Goal: Task Accomplishment & Management: Use online tool/utility

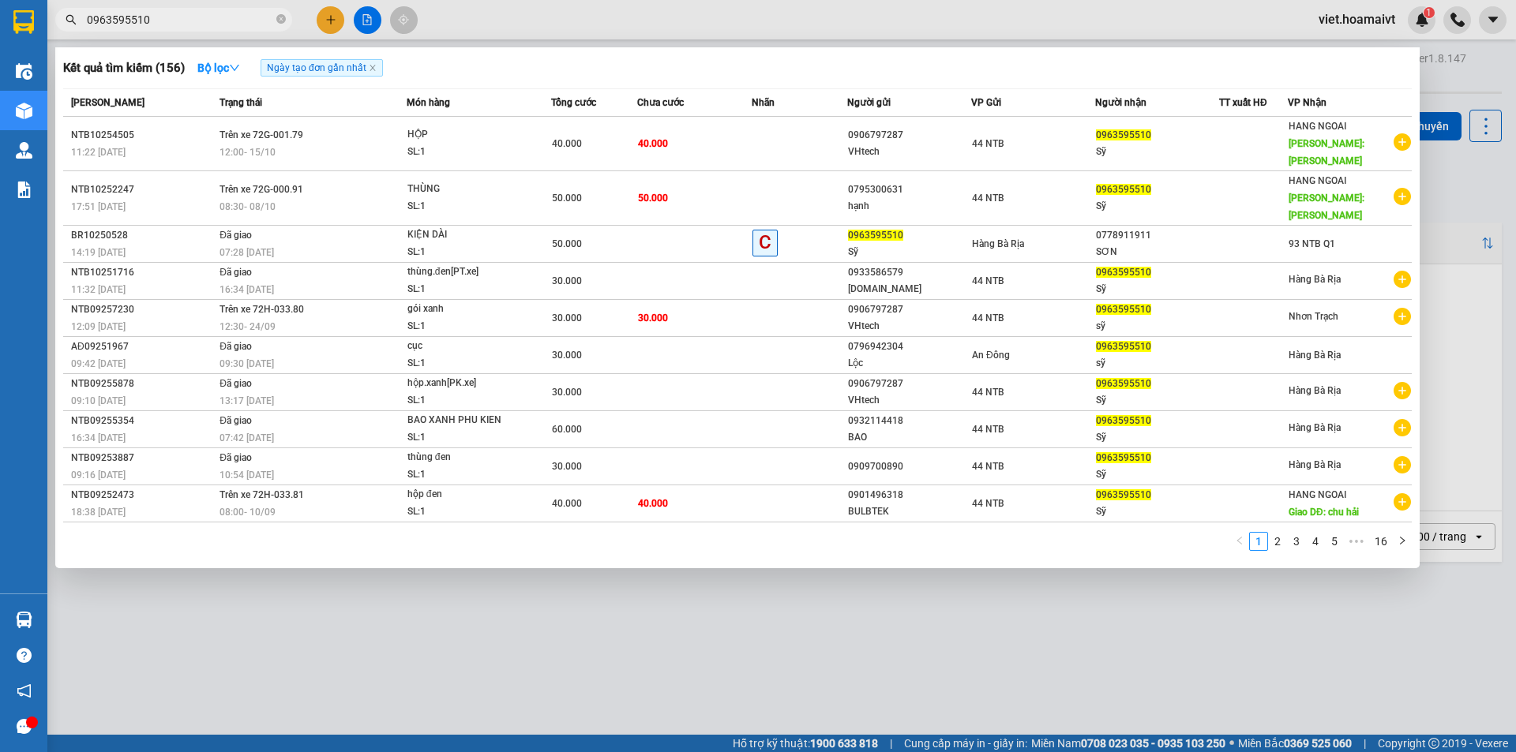
type input "0963595510"
click at [363, 28] on div at bounding box center [758, 376] width 1516 height 752
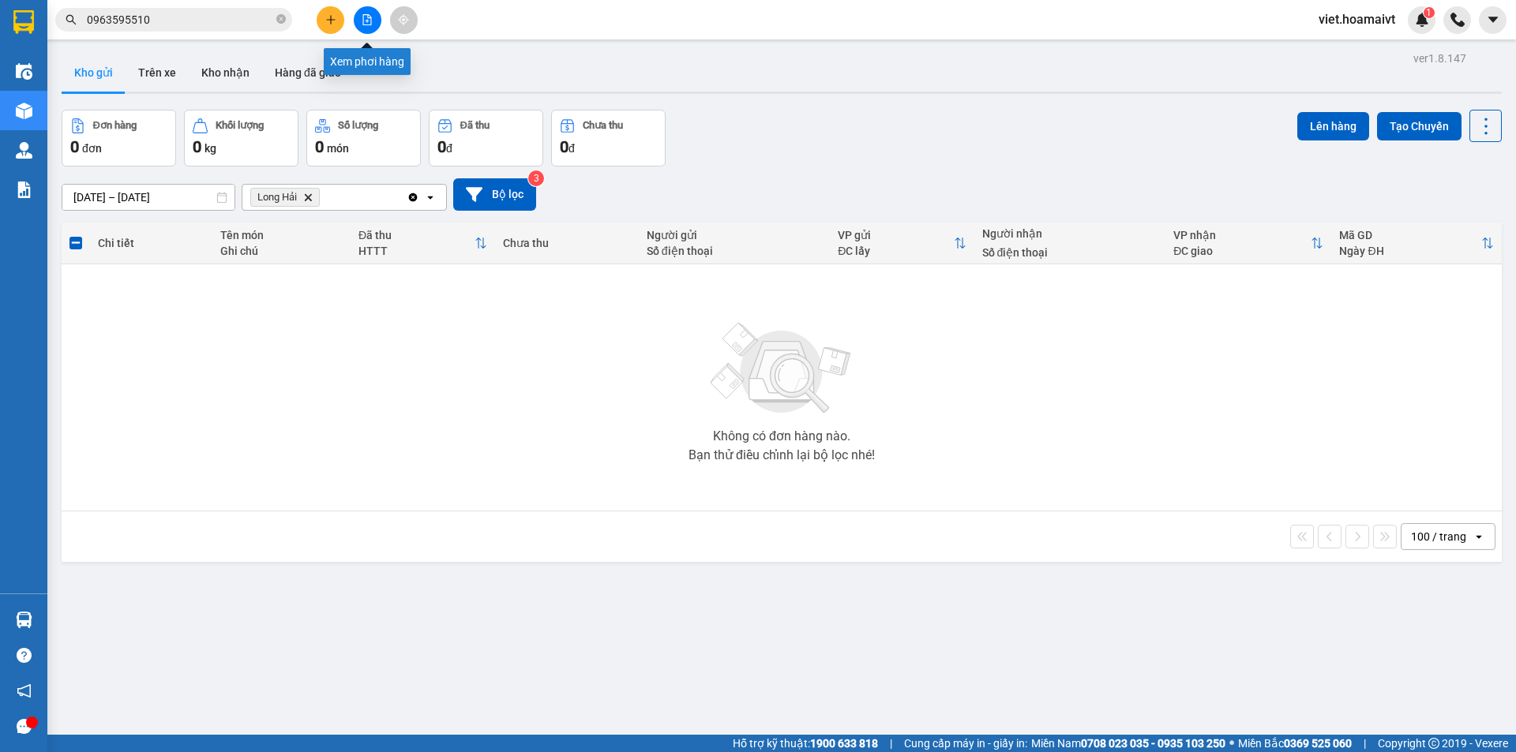
click at [363, 28] on button at bounding box center [368, 20] width 28 height 28
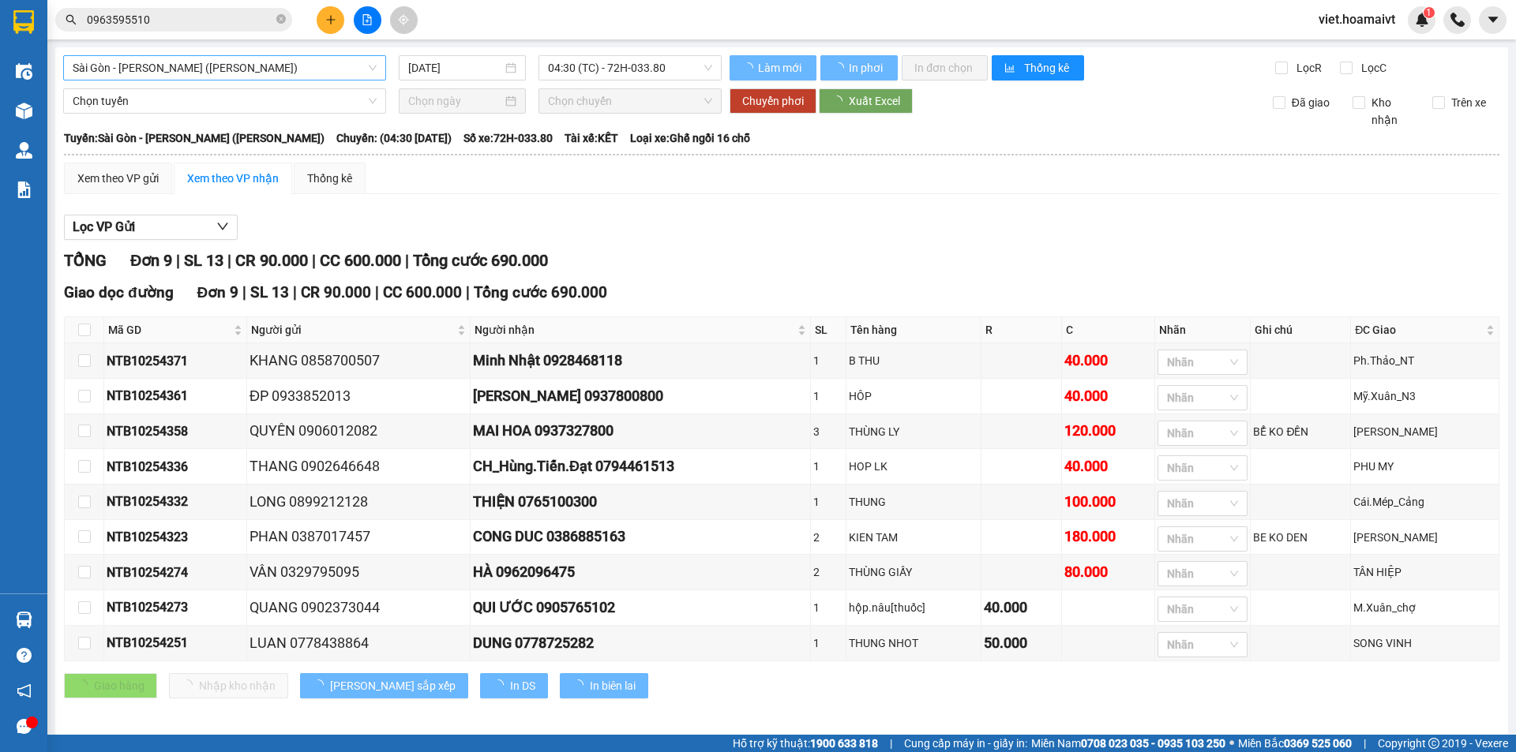
click at [253, 71] on span "Sài Gòn - [PERSON_NAME] ([PERSON_NAME])" at bounding box center [225, 68] width 304 height 24
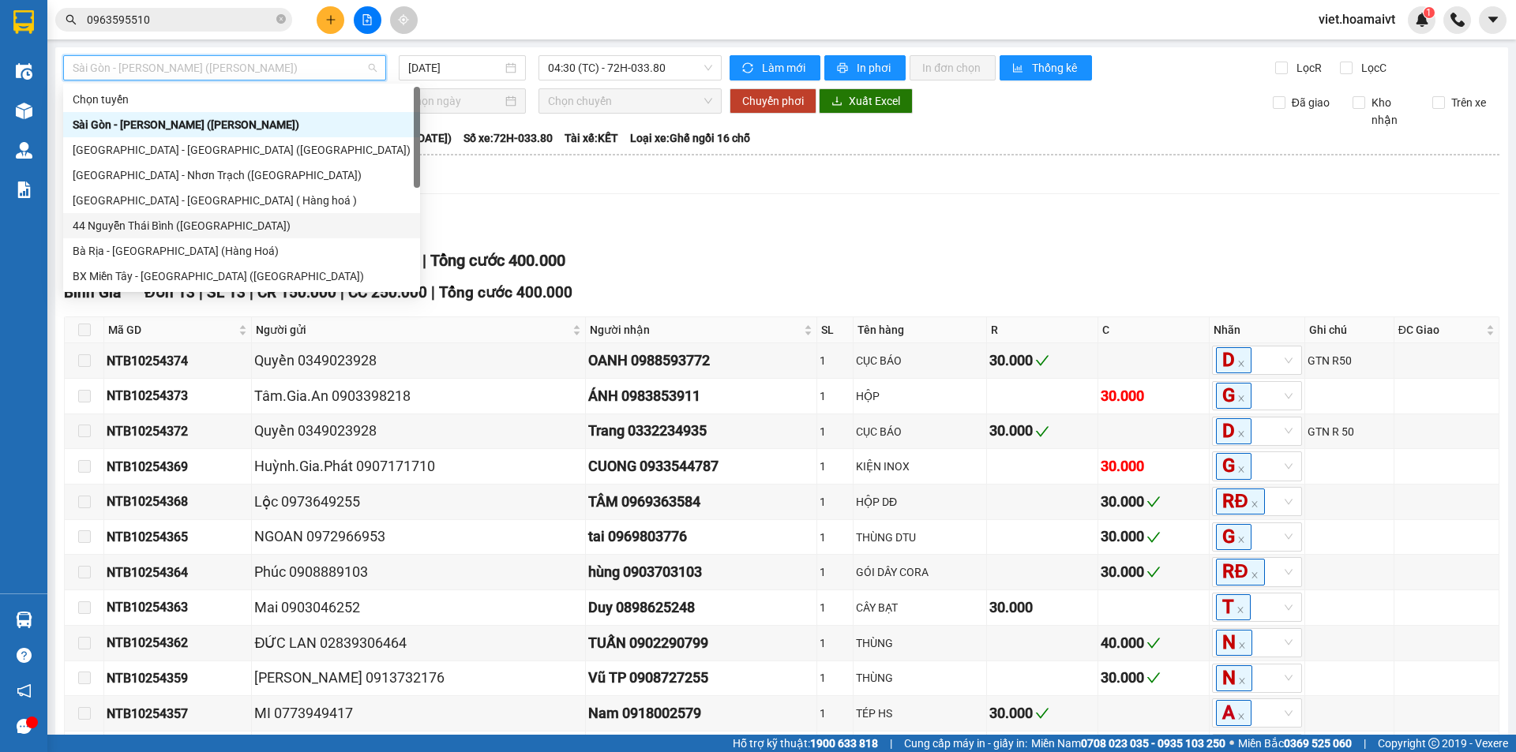
click at [158, 228] on div "44 Nguyễn Thái Bình ([GEOGRAPHIC_DATA])" at bounding box center [242, 225] width 338 height 17
type input "[DATE]"
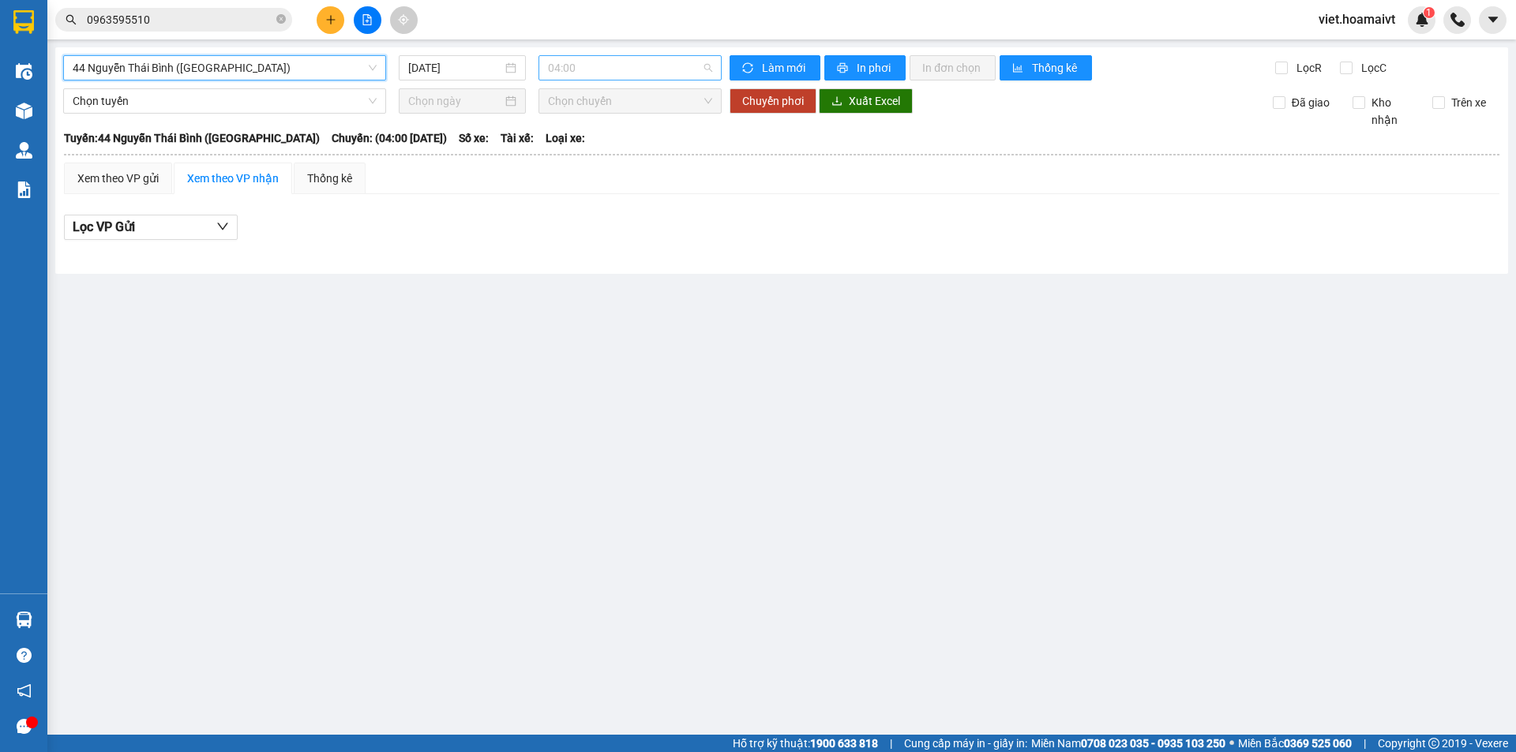
drag, startPoint x: 628, startPoint y: 63, endPoint x: 635, endPoint y: 58, distance: 9.0
click at [634, 58] on span "04:00" at bounding box center [630, 68] width 164 height 24
type input "1400"
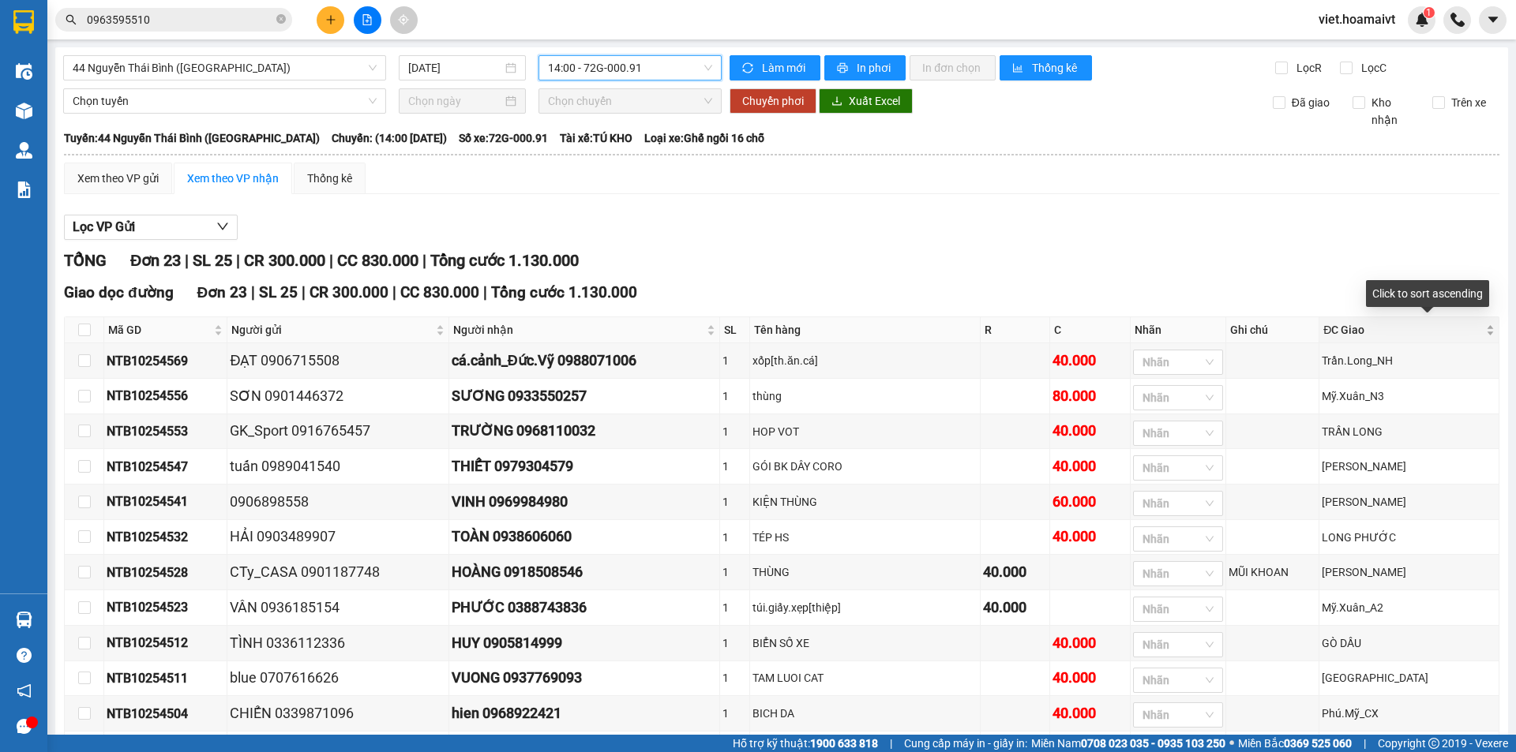
click at [1478, 337] on div "ĐC Giao" at bounding box center [1408, 329] width 171 height 17
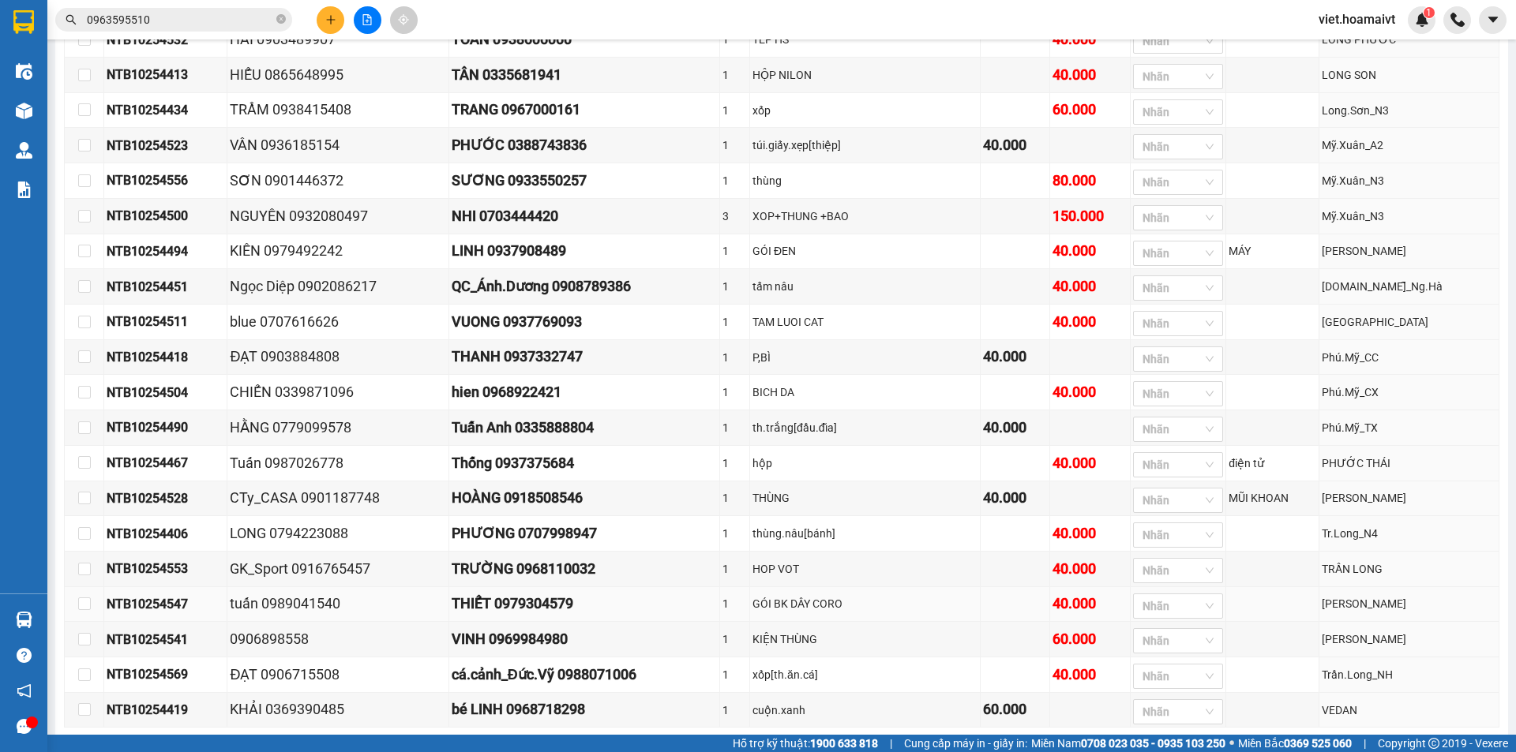
scroll to position [525, 0]
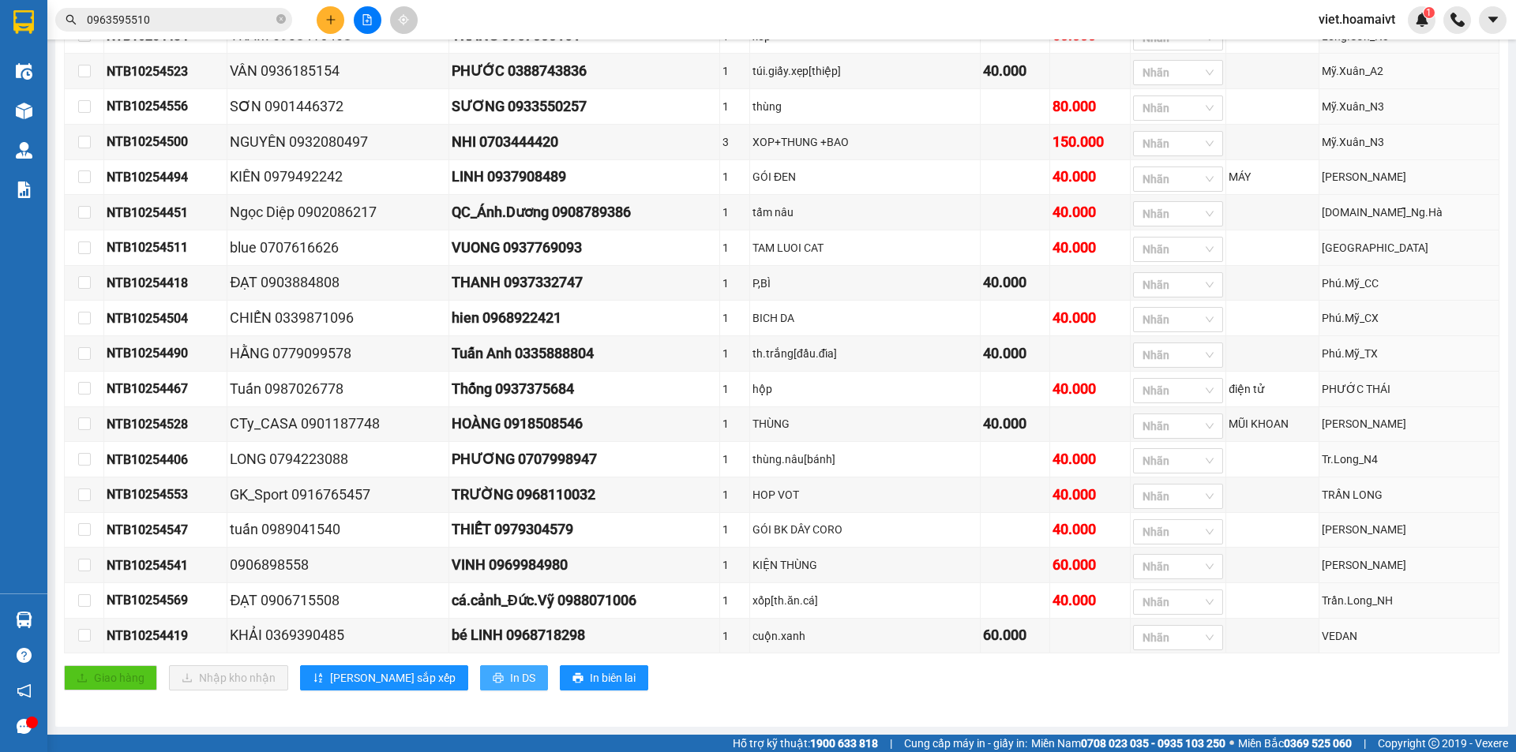
click at [510, 678] on span "In DS" at bounding box center [522, 677] width 25 height 17
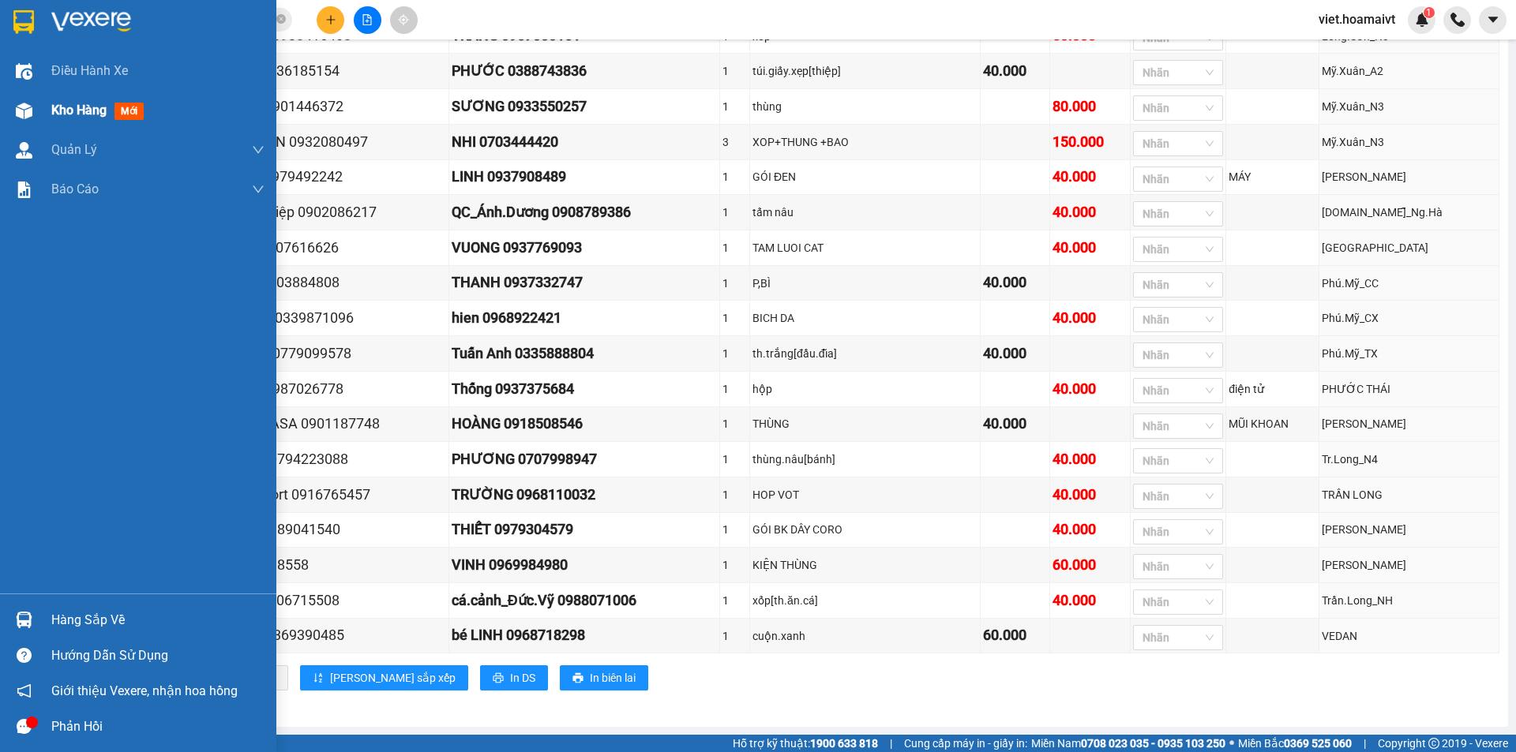
click at [102, 114] on span "Kho hàng" at bounding box center [78, 110] width 55 height 15
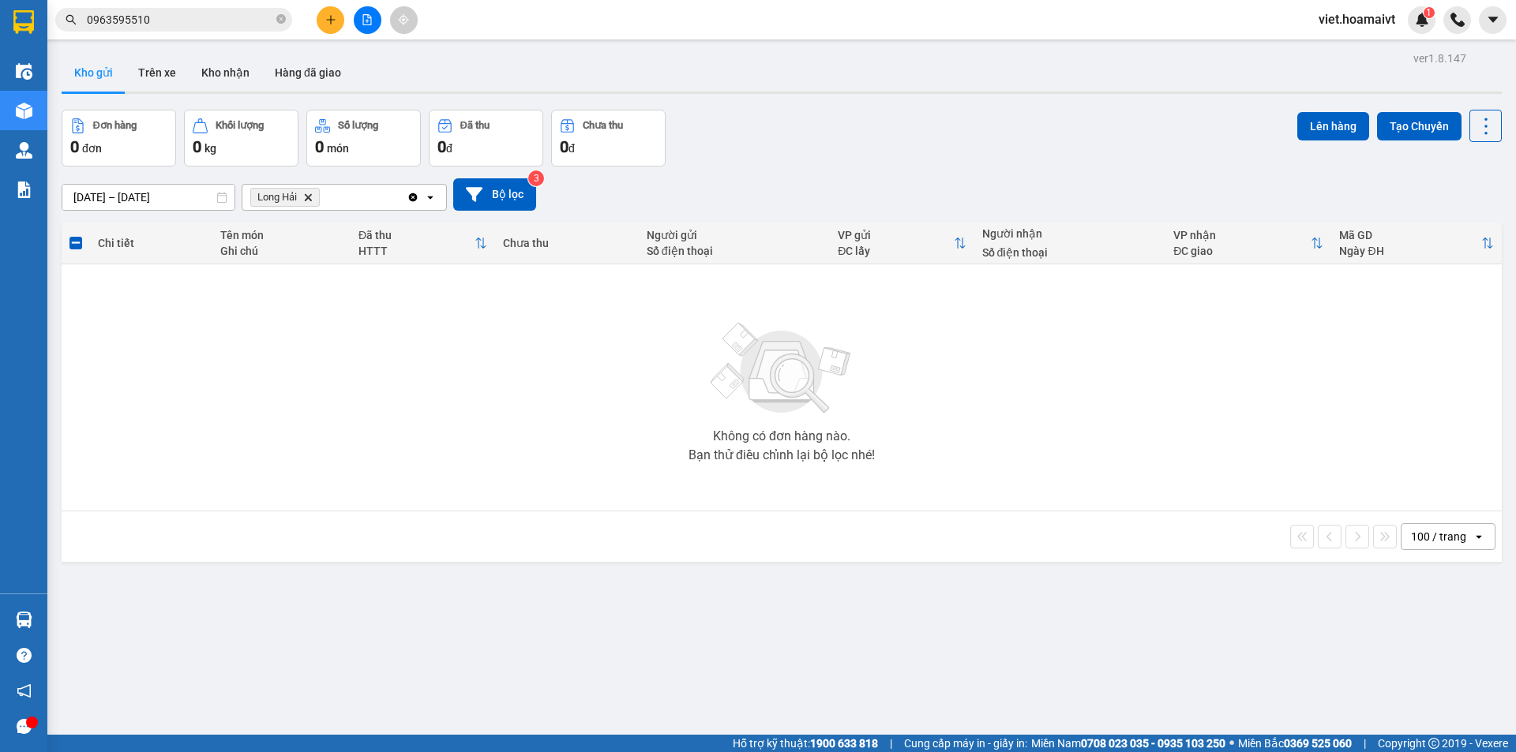
click at [309, 197] on icon "Long Hải, close by backspace" at bounding box center [308, 196] width 7 height 7
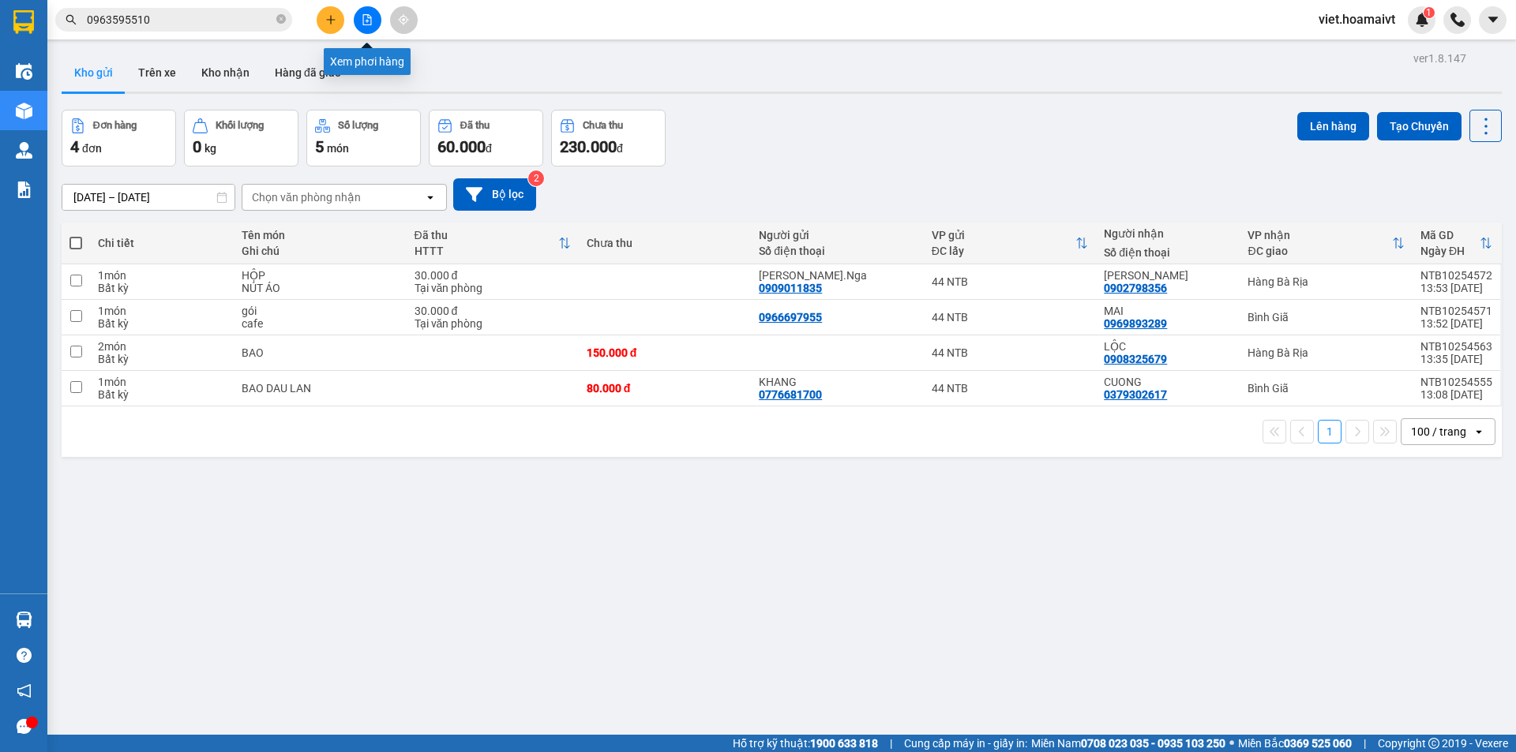
click at [366, 22] on icon "file-add" at bounding box center [367, 19] width 11 height 11
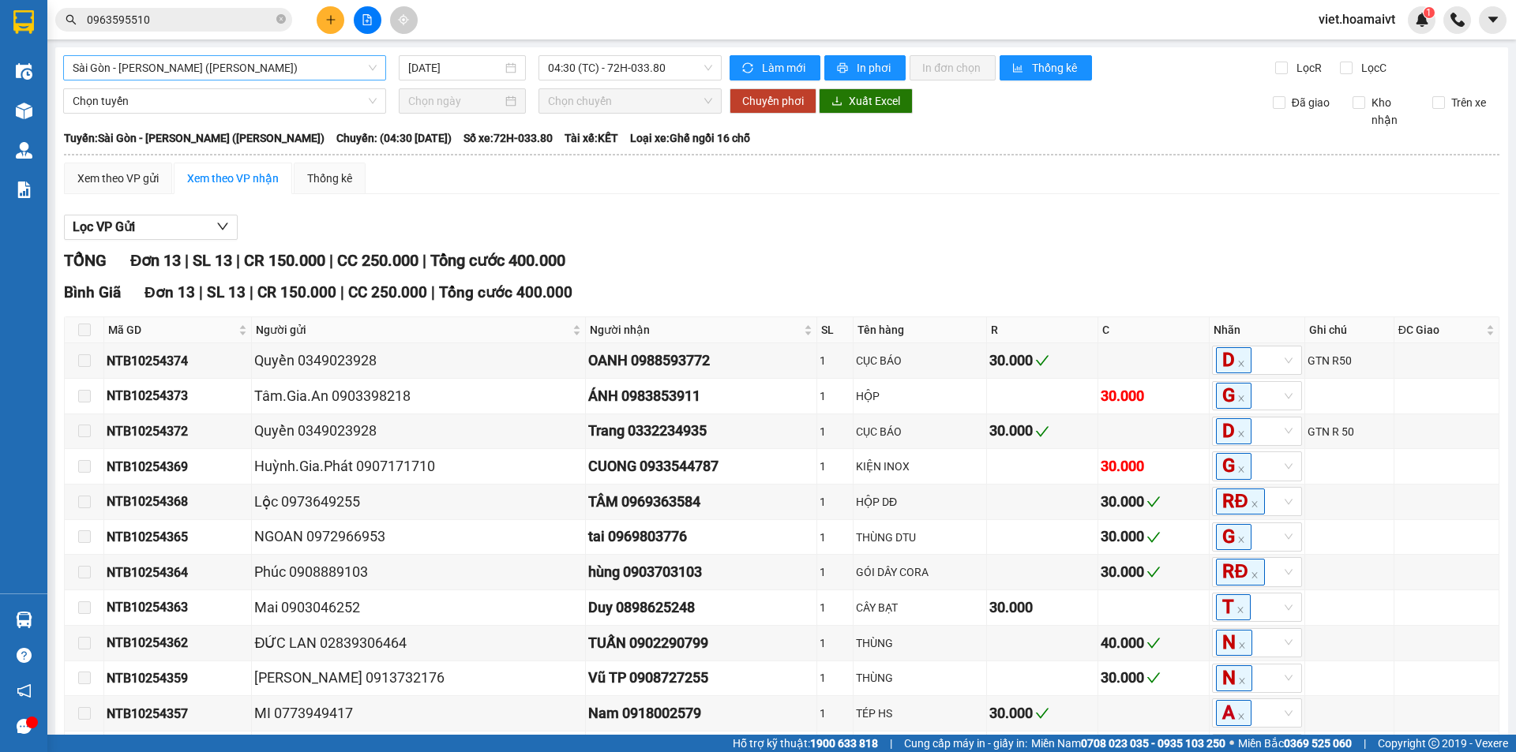
click at [258, 70] on span "Sài Gòn - [PERSON_NAME] ([PERSON_NAME])" at bounding box center [225, 68] width 304 height 24
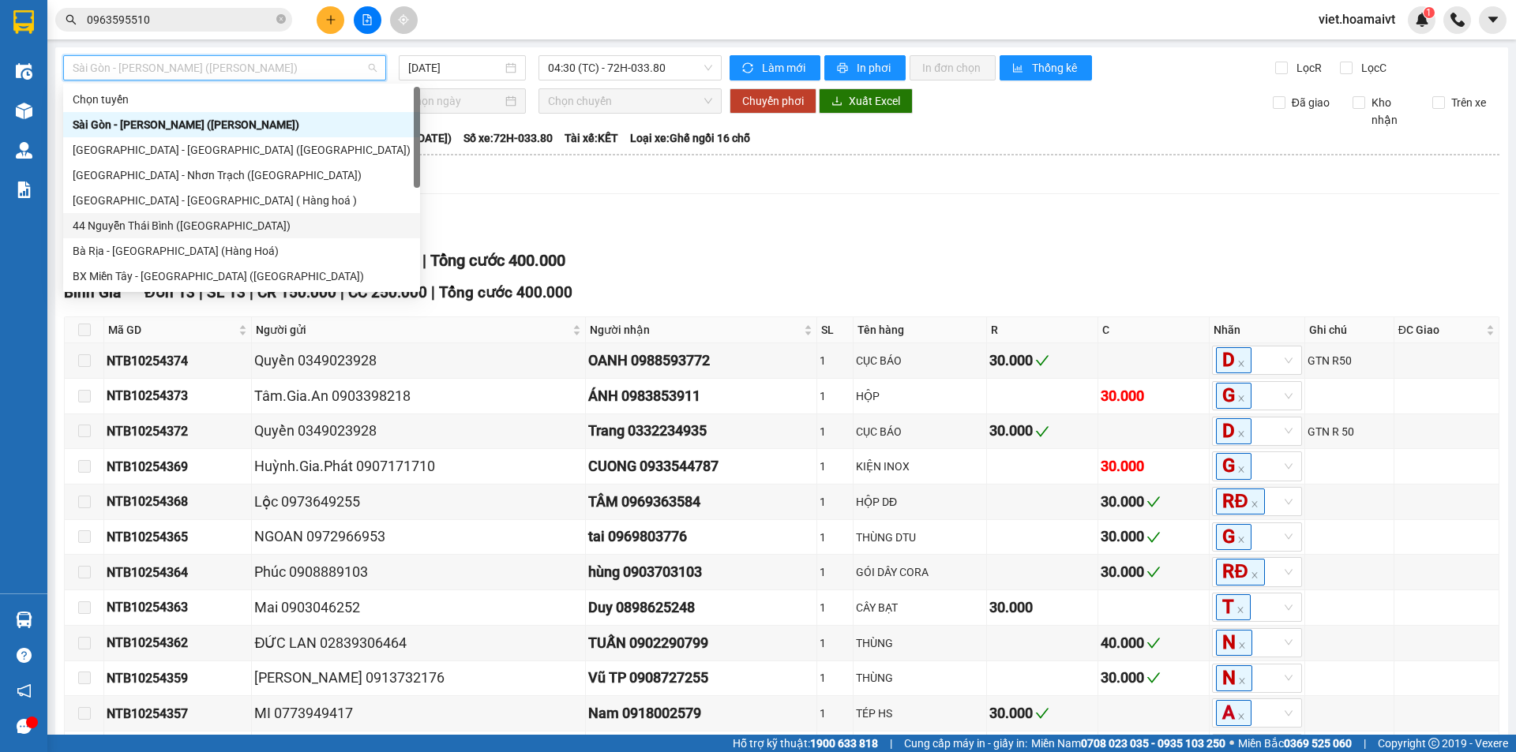
click at [218, 220] on div "44 Nguyễn Thái Bình ([GEOGRAPHIC_DATA])" at bounding box center [242, 225] width 338 height 17
type input "[DATE]"
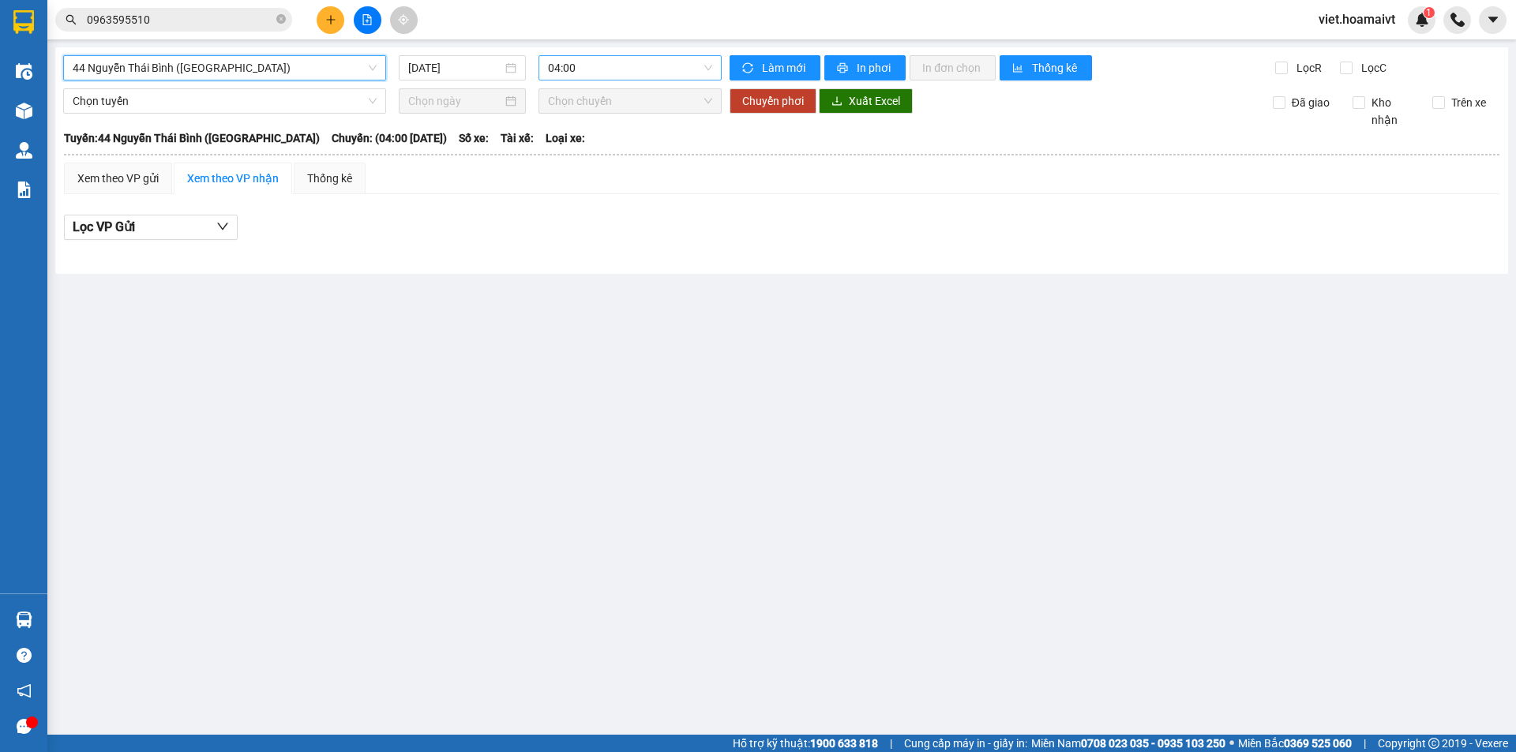
click at [604, 71] on span "04:00" at bounding box center [630, 68] width 164 height 24
type input "1400"
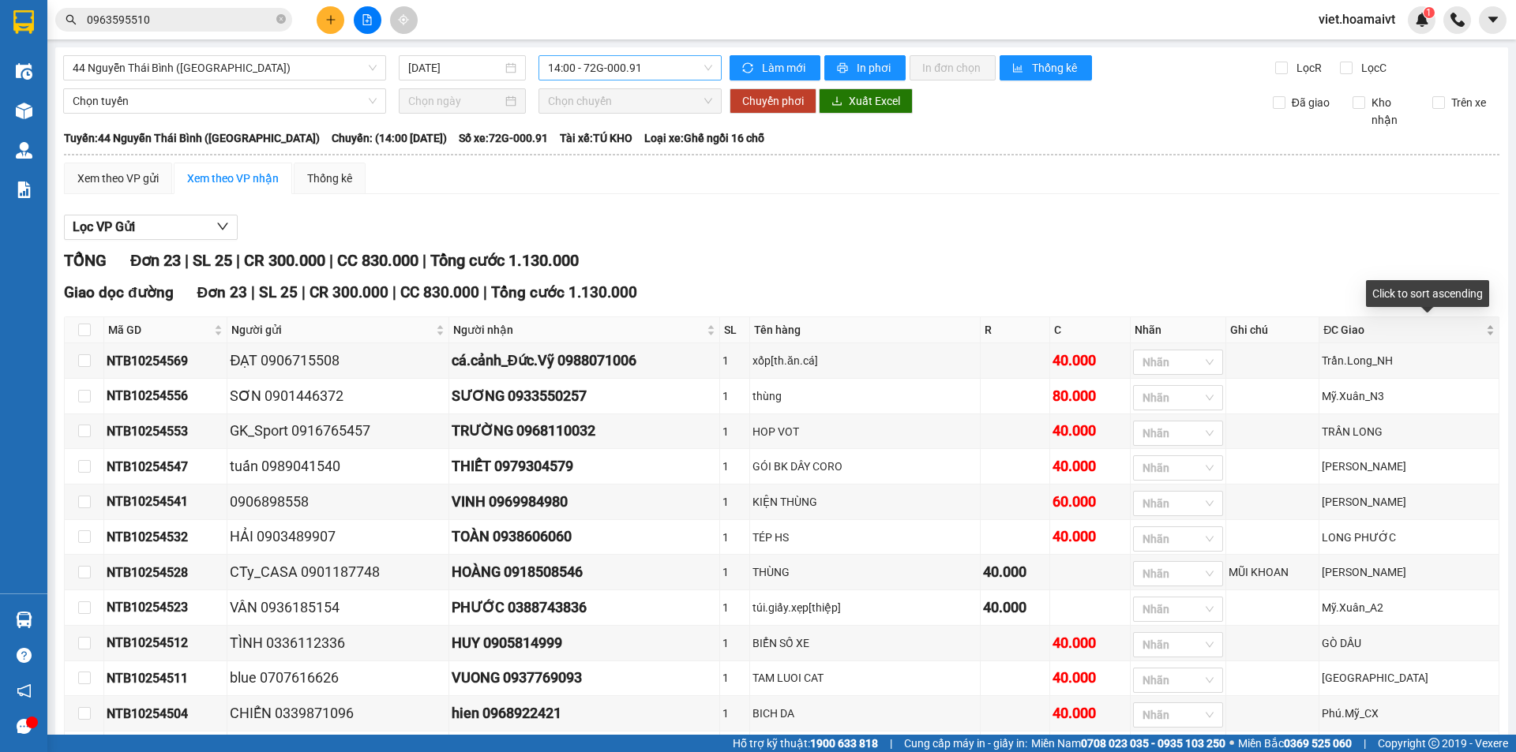
click at [1479, 337] on div "ĐC Giao" at bounding box center [1408, 329] width 171 height 17
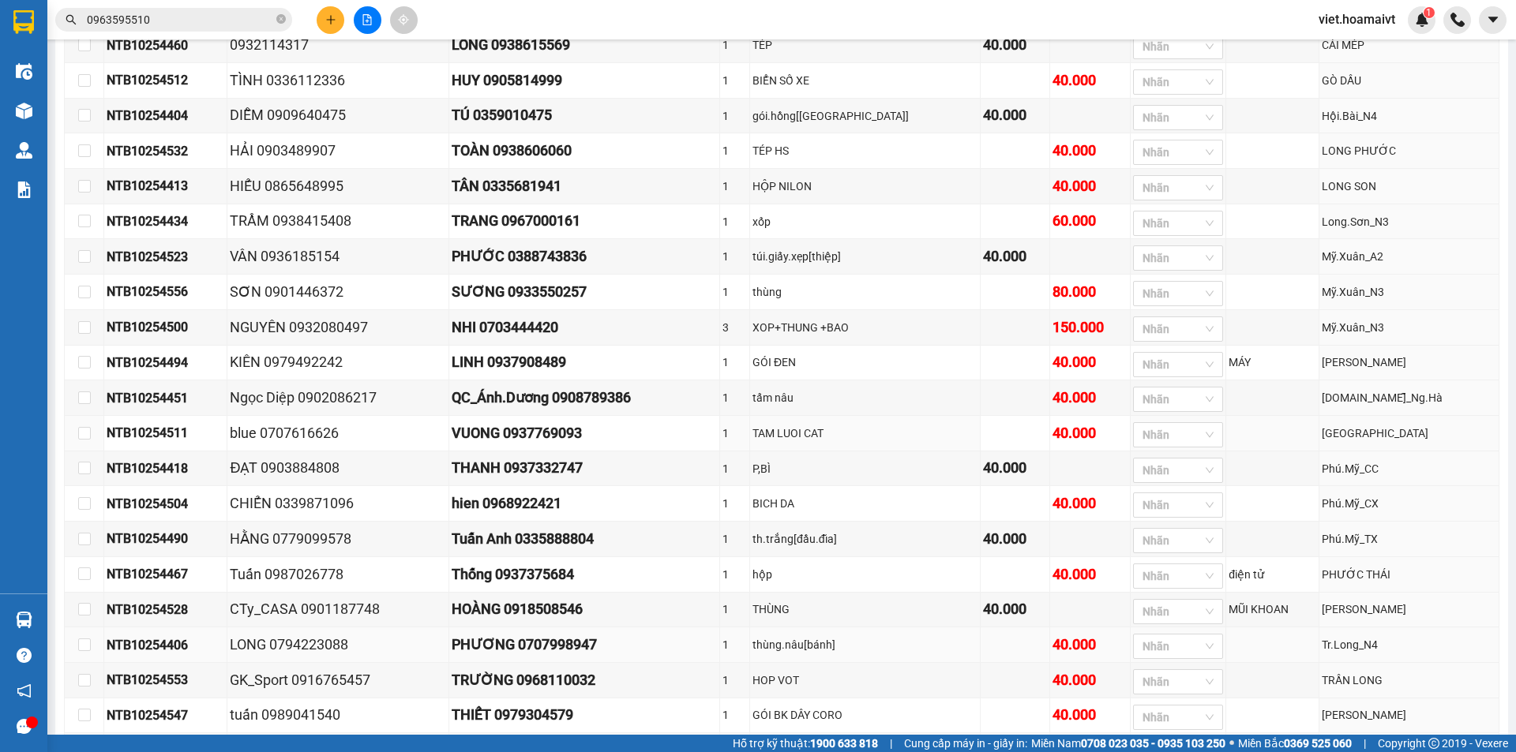
scroll to position [525, 0]
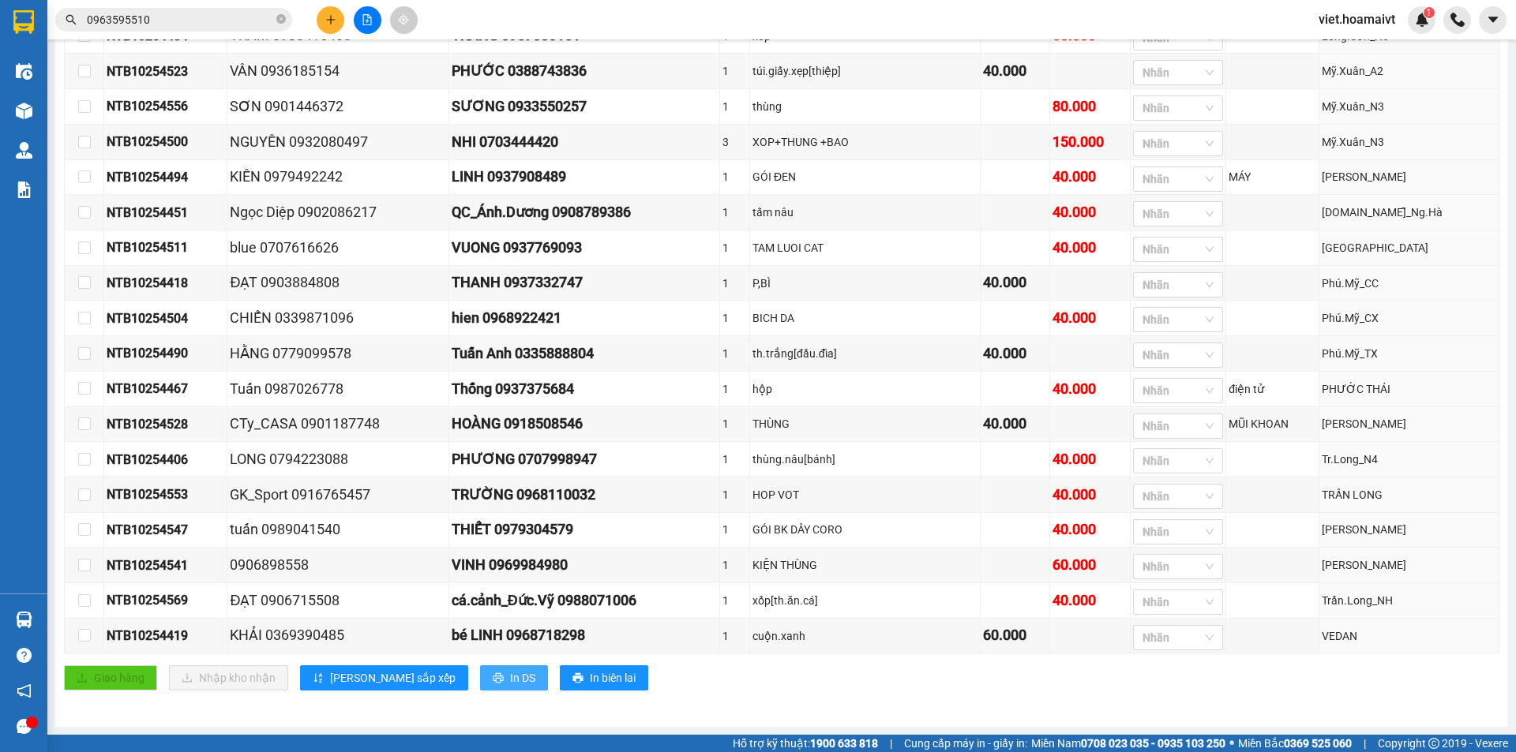
click at [510, 678] on span "In DS" at bounding box center [522, 677] width 25 height 17
click at [510, 677] on span "In DS" at bounding box center [522, 677] width 25 height 17
click at [510, 681] on span "In DS" at bounding box center [522, 677] width 25 height 17
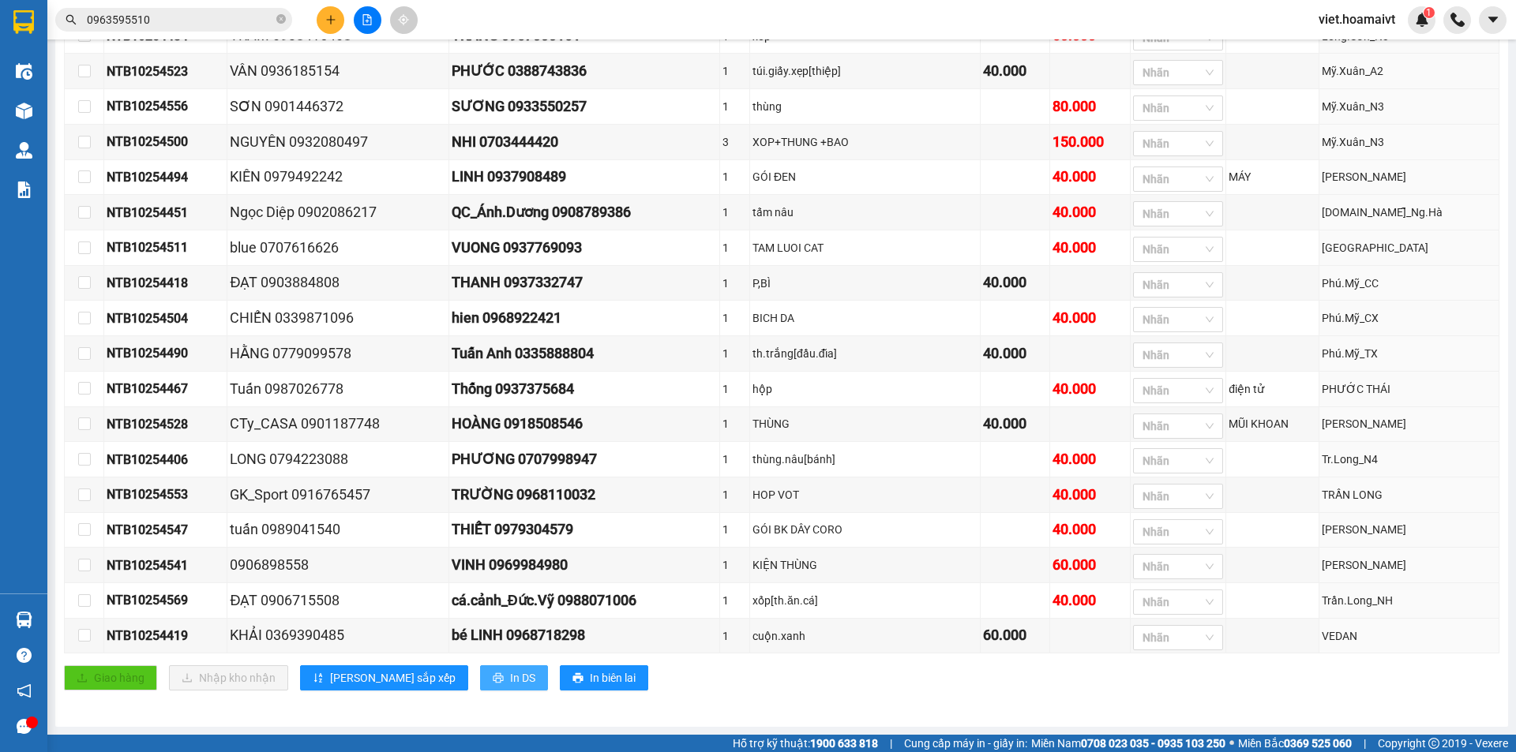
click at [510, 683] on span "In DS" at bounding box center [522, 677] width 25 height 17
